Goal: Find specific page/section: Find specific page/section

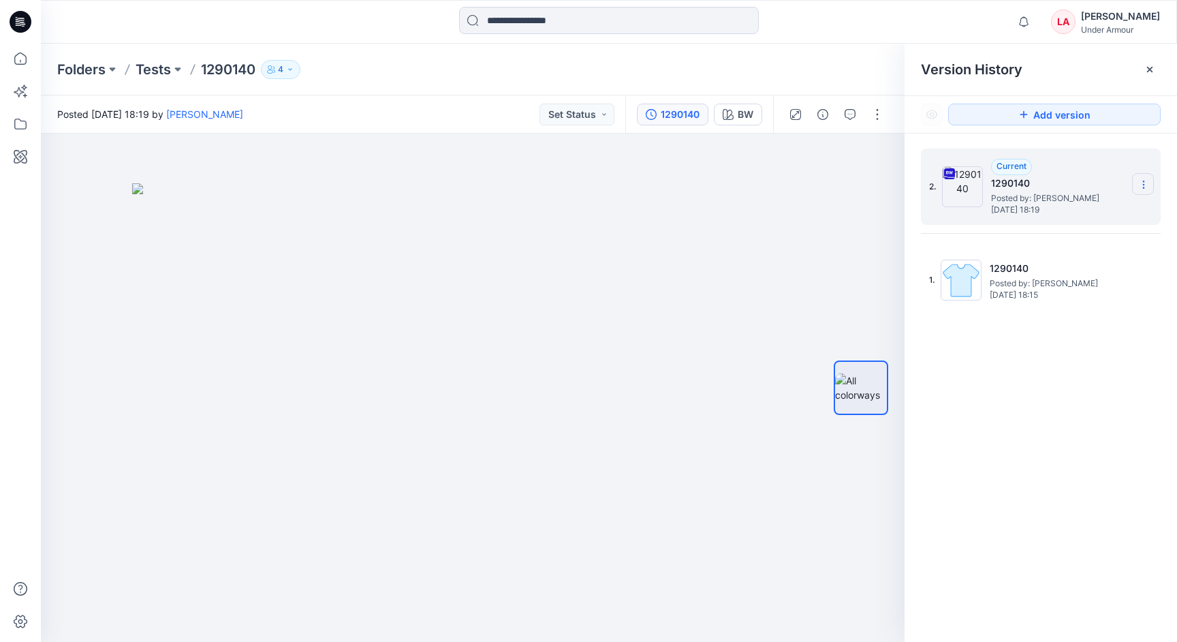
click at [1146, 185] on icon at bounding box center [1143, 184] width 11 height 11
click at [155, 70] on p "Tests" at bounding box center [153, 69] width 35 height 19
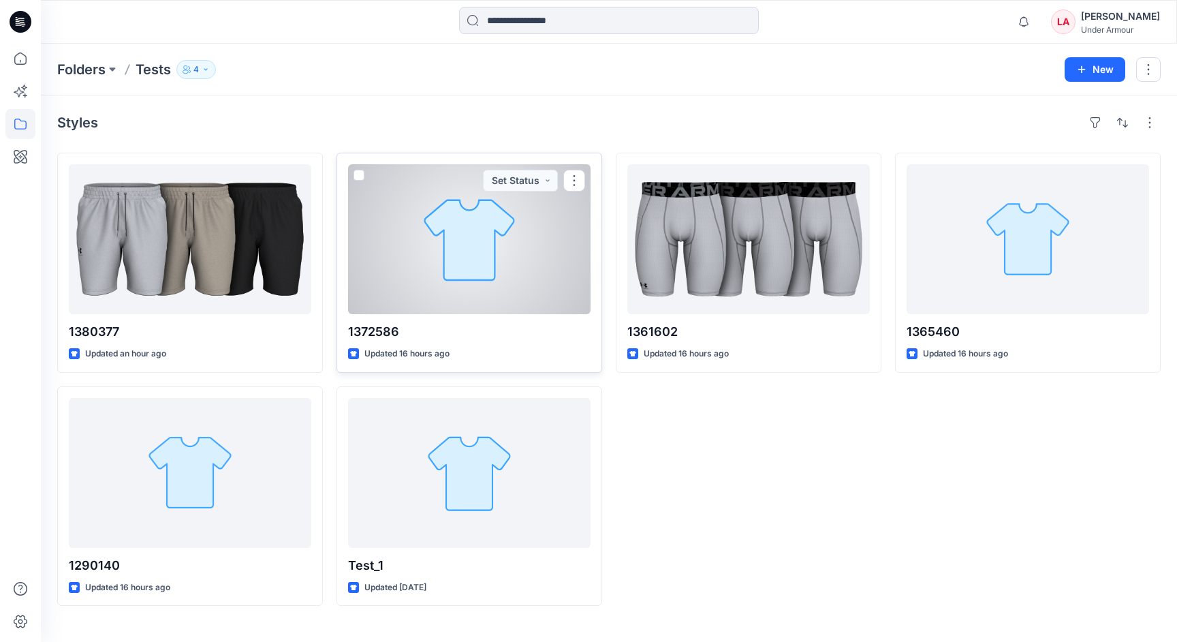
click at [360, 173] on span at bounding box center [359, 175] width 11 height 11
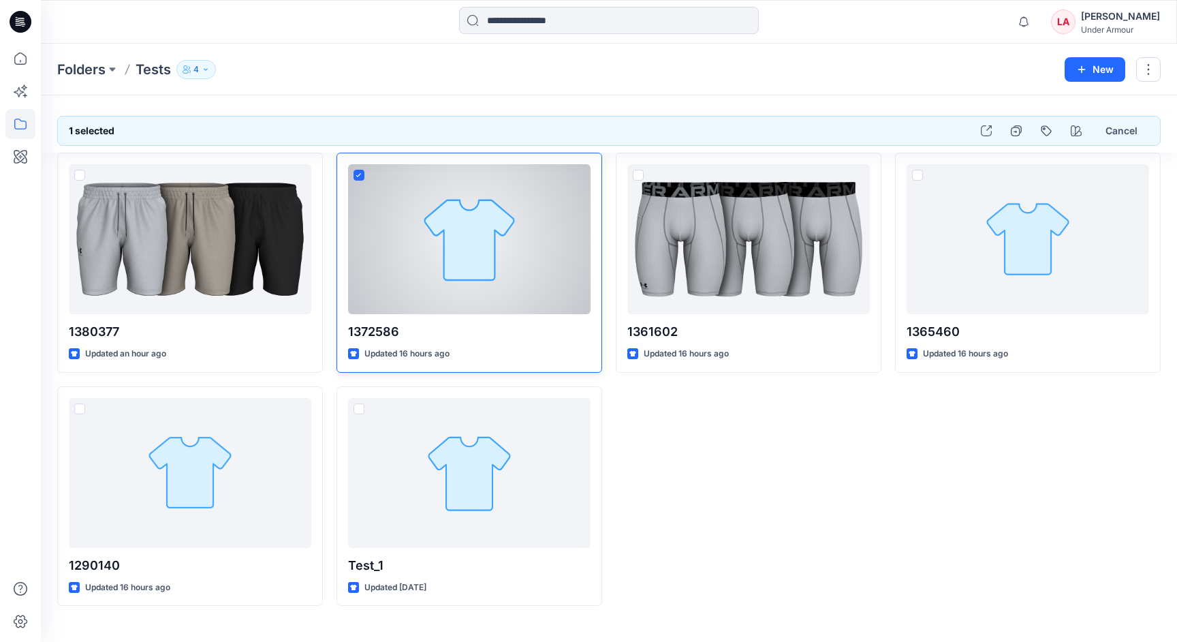
click at [443, 267] on div at bounding box center [469, 239] width 243 height 150
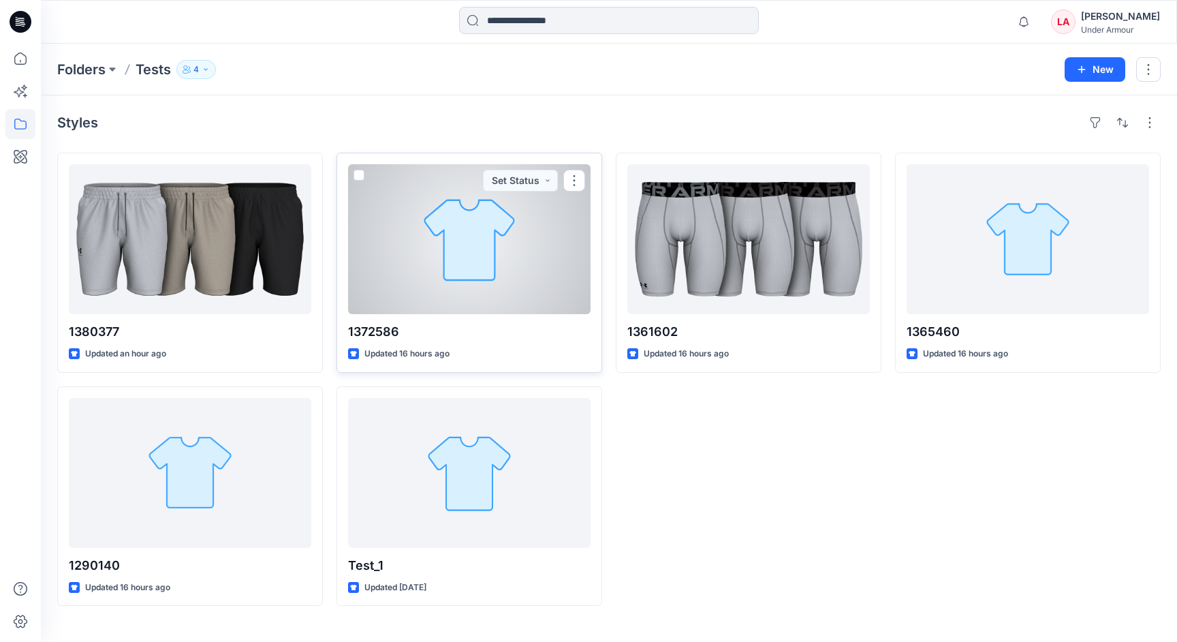
click at [404, 227] on div at bounding box center [469, 239] width 243 height 150
